Goal: Check status: Check status

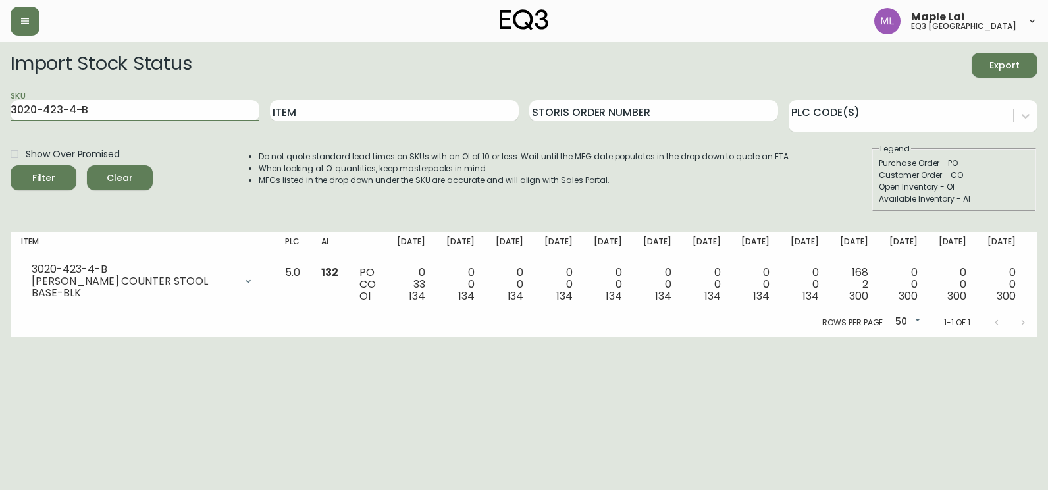
drag, startPoint x: 119, startPoint y: 114, endPoint x: 0, endPoint y: 132, distance: 120.6
click at [0, 133] on html "Maple Lai eq3 [GEOGRAPHIC_DATA] Import Stock Status Export SKU 3020-423-4-B Ite…" at bounding box center [524, 168] width 1048 height 337
paste input "[PHONE_NUMBER]"
type input "[PHONE_NUMBER]"
click at [11, 165] on button "Filter" at bounding box center [44, 177] width 66 height 25
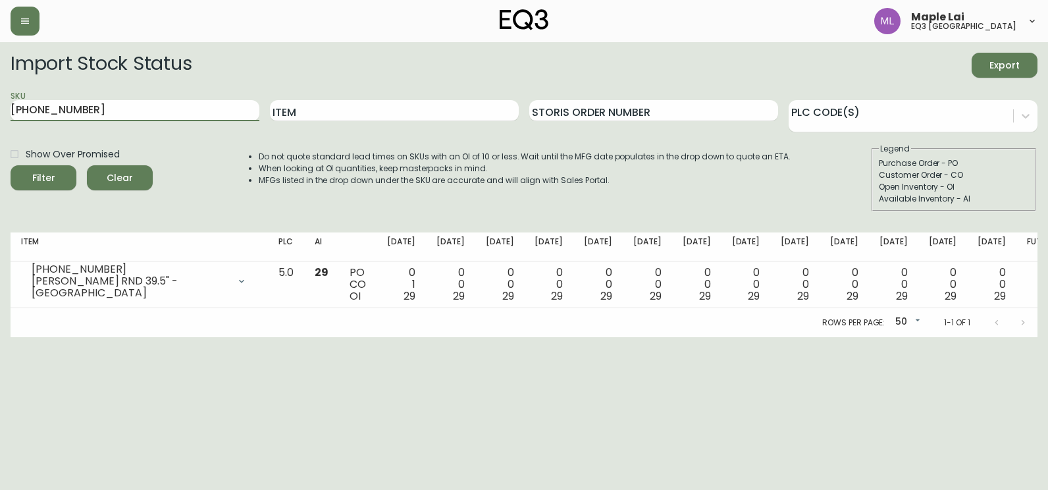
drag, startPoint x: 126, startPoint y: 116, endPoint x: 0, endPoint y: 125, distance: 126.8
click at [0, 126] on html "Maple Lai eq3 [GEOGRAPHIC_DATA] Import Stock Status Export SKU [PHONE_NUMBER] I…" at bounding box center [524, 168] width 1048 height 337
click at [470, 110] on input "Item" at bounding box center [394, 110] width 249 height 21
type input "[PERSON_NAME]"
click at [11, 165] on button "Filter" at bounding box center [44, 177] width 66 height 25
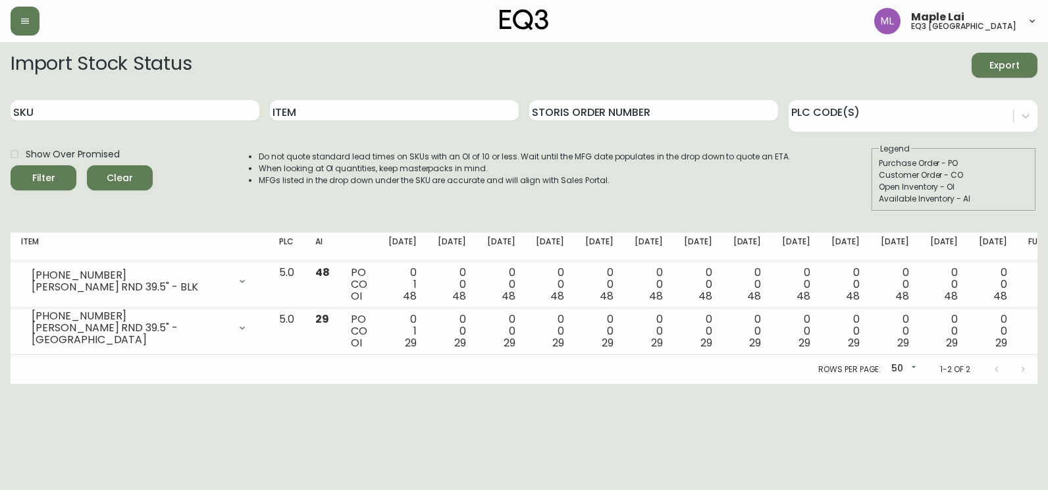
click at [0, 269] on html "Maple Lai eq3 [GEOGRAPHIC_DATA] Import Stock Status Export SKU Item Storis Orde…" at bounding box center [524, 192] width 1048 height 384
drag, startPoint x: 88, startPoint y: 117, endPoint x: -3, endPoint y: 94, distance: 93.6
click at [0, 94] on html "Maple Lai eq3 [GEOGRAPHIC_DATA] Import Stock Status Export SKU Item Storis Orde…" at bounding box center [524, 192] width 1048 height 384
paste input "[PHONE_NUMBER]"
type input "[PHONE_NUMBER]"
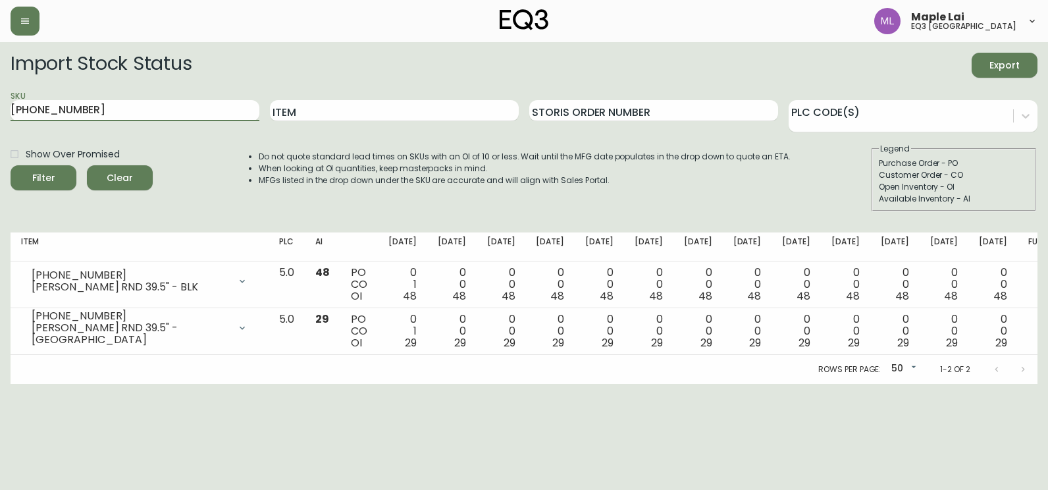
click at [11, 165] on button "Filter" at bounding box center [44, 177] width 66 height 25
